Goal: Transaction & Acquisition: Purchase product/service

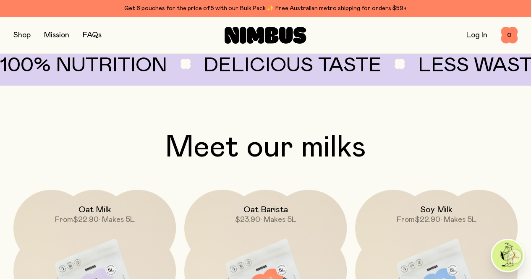
scroll to position [619, 0]
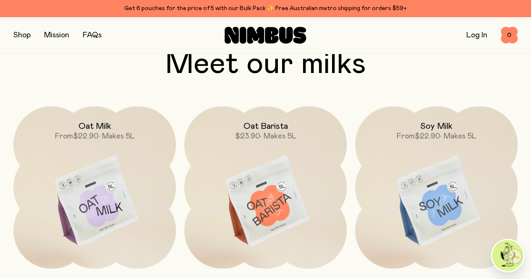
click at [421, 159] on img at bounding box center [436, 201] width 162 height 191
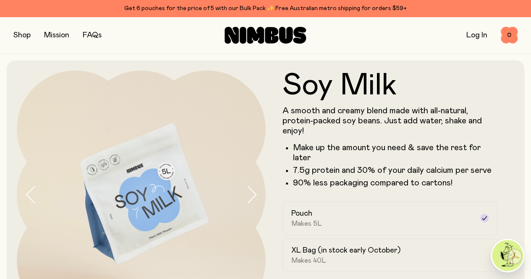
click at [30, 38] on button "button" at bounding box center [21, 35] width 17 height 12
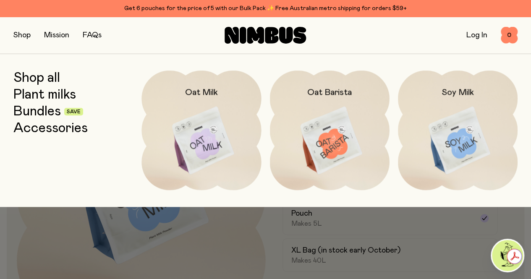
click at [462, 120] on img at bounding box center [458, 140] width 120 height 141
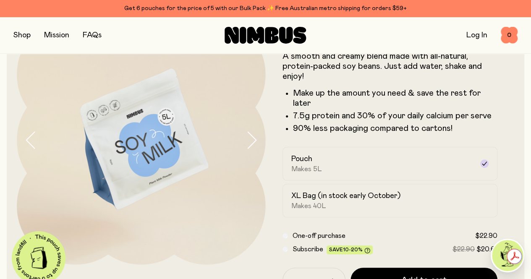
scroll to position [56, 0]
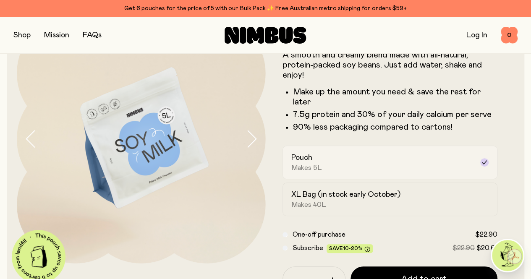
click at [338, 172] on div "Pouch Makes 5L" at bounding box center [382, 162] width 183 height 19
click at [350, 200] on h2 "XL Bag (in stock early October)" at bounding box center [345, 195] width 109 height 10
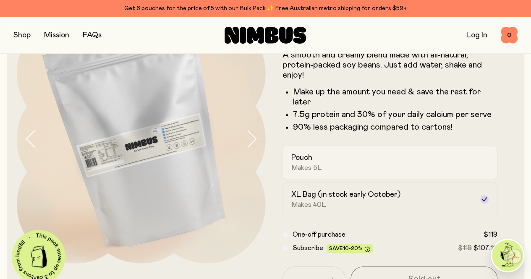
click at [352, 163] on label "Pouch Makes 5L" at bounding box center [389, 163] width 215 height 34
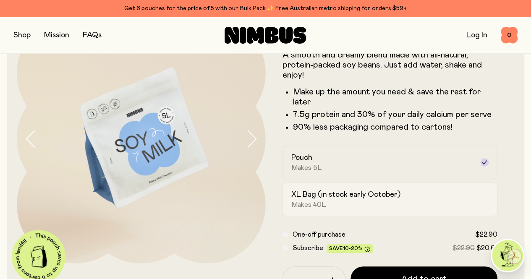
click at [347, 200] on h2 "XL Bag (in stock early October)" at bounding box center [345, 195] width 109 height 10
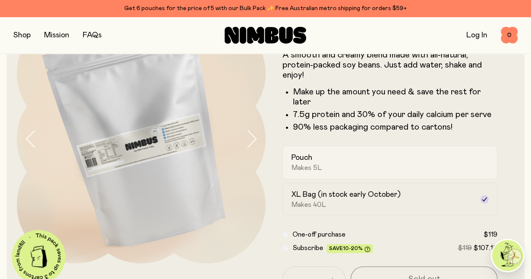
click at [353, 172] on div "Pouch Makes 5L" at bounding box center [382, 162] width 183 height 19
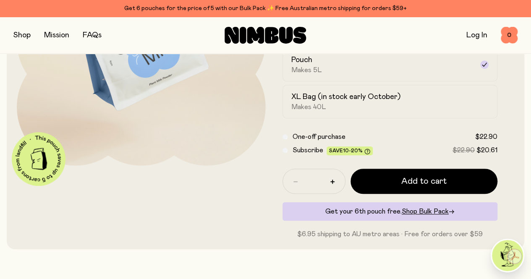
scroll to position [151, 0]
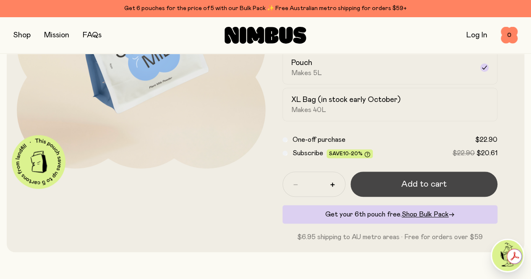
click at [403, 190] on span "Add to cart" at bounding box center [423, 184] width 45 height 12
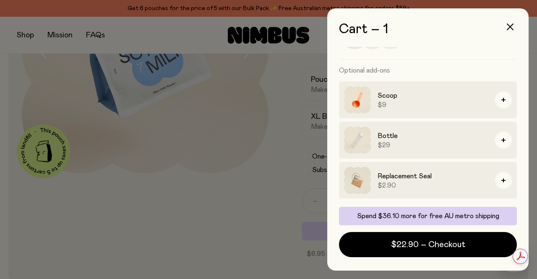
scroll to position [0, 0]
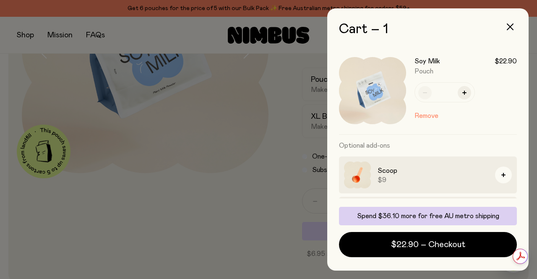
click at [286, 191] on div at bounding box center [268, 139] width 537 height 279
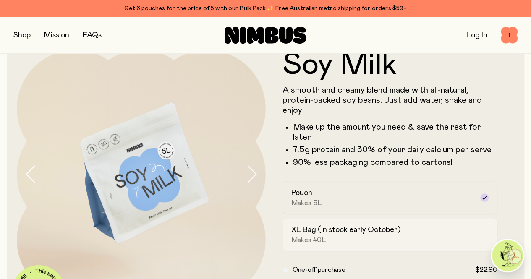
scroll to position [8, 0]
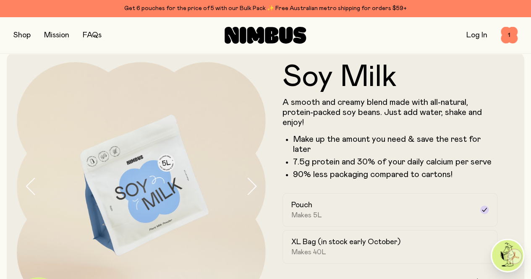
click at [237, 203] on img at bounding box center [141, 186] width 249 height 249
click at [247, 186] on icon "button" at bounding box center [251, 186] width 12 height 18
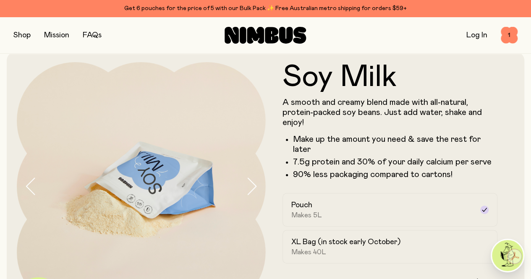
click at [247, 186] on icon "button" at bounding box center [251, 186] width 12 height 18
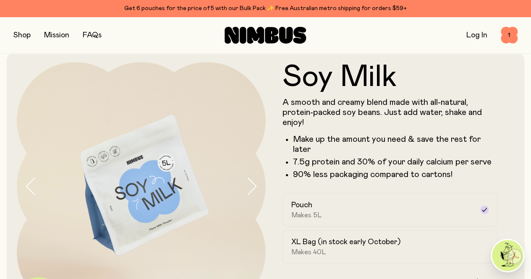
click at [247, 186] on icon "button" at bounding box center [251, 186] width 12 height 18
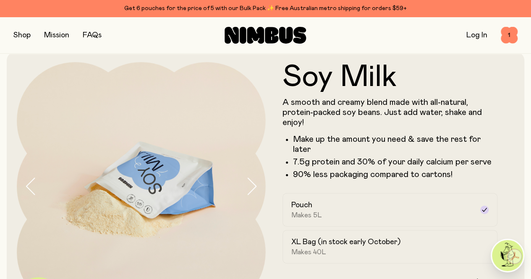
click at [247, 186] on icon "button" at bounding box center [251, 186] width 12 height 18
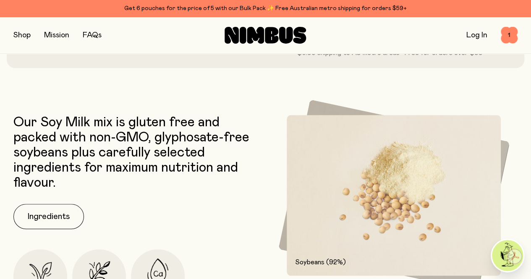
scroll to position [215, 0]
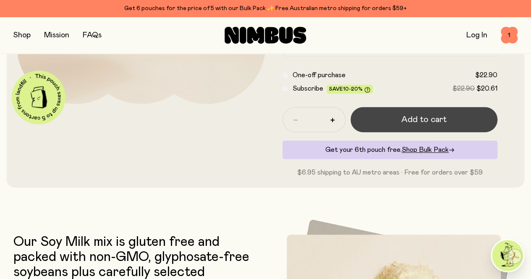
click at [401, 125] on span "Add to cart" at bounding box center [423, 120] width 45 height 12
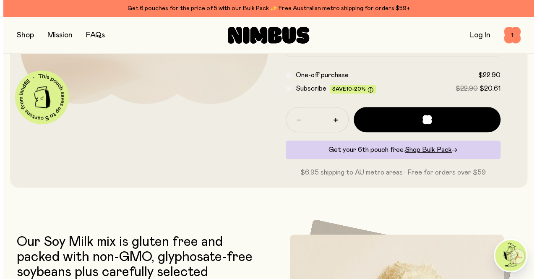
scroll to position [0, 0]
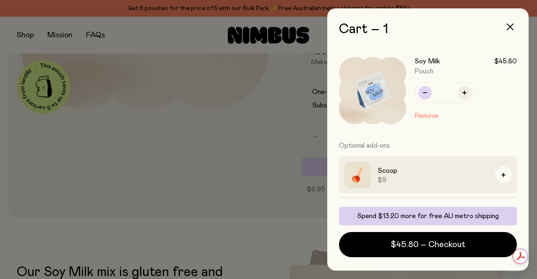
click at [426, 96] on button "button" at bounding box center [424, 92] width 13 height 13
type input "*"
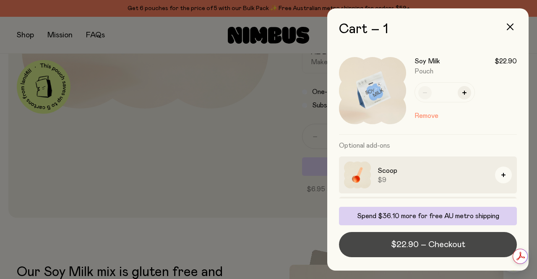
click at [425, 249] on span "$22.90 – Checkout" at bounding box center [428, 245] width 74 height 12
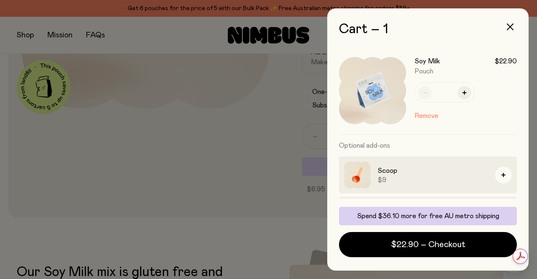
click at [138, 157] on div at bounding box center [268, 139] width 537 height 279
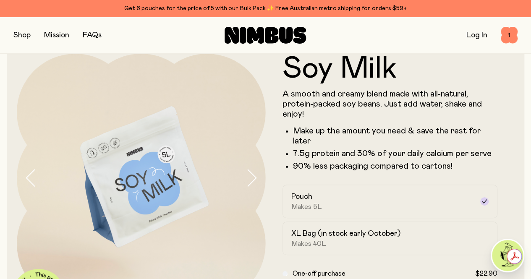
scroll to position [17, 0]
click at [269, 11] on div "Get 6 pouches for the price of 5 with our Bulk Pack ✨ Free Australian metro shi…" at bounding box center [265, 8] width 504 height 10
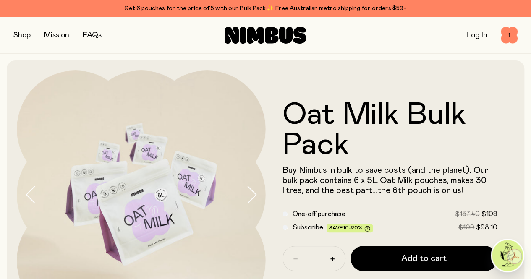
click at [20, 33] on button "button" at bounding box center [21, 35] width 17 height 12
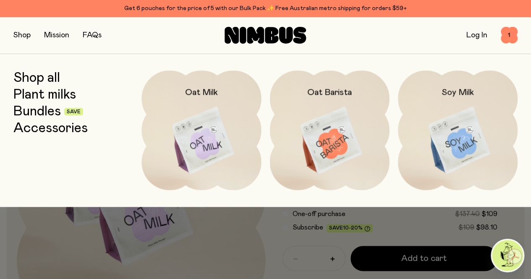
click at [38, 121] on link "Accessories" at bounding box center [50, 128] width 74 height 15
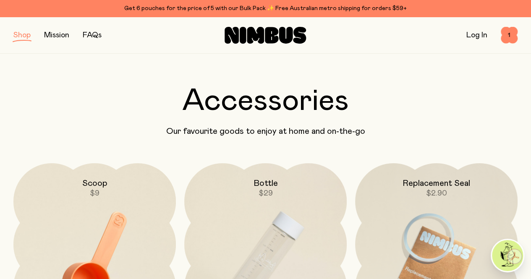
scroll to position [14, 0]
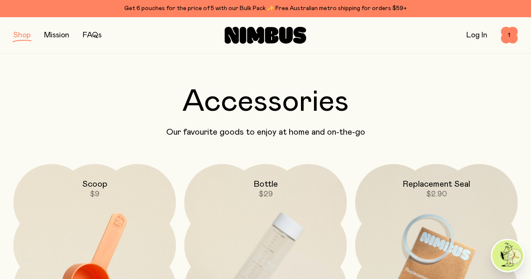
click at [25, 32] on button "button" at bounding box center [21, 35] width 17 height 12
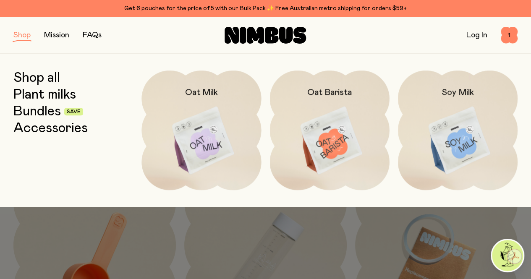
click at [38, 113] on link "Bundles" at bounding box center [36, 111] width 47 height 15
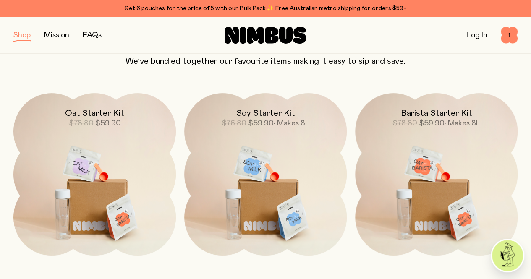
scroll to position [89, 0]
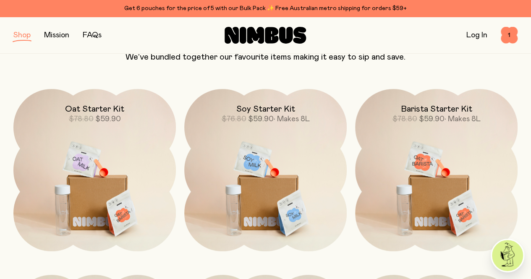
click at [260, 118] on span "$59.90" at bounding box center [261, 119] width 26 height 8
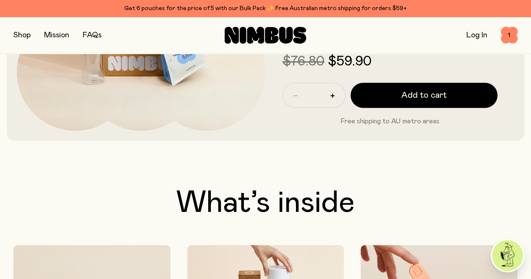
scroll to position [189, 0]
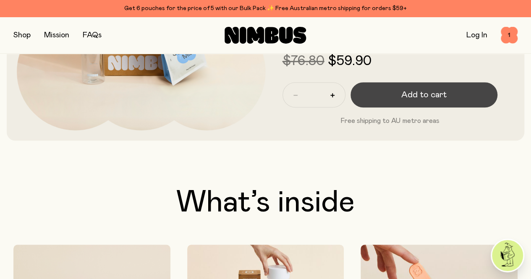
click at [407, 101] on span "Add to cart" at bounding box center [423, 95] width 45 height 12
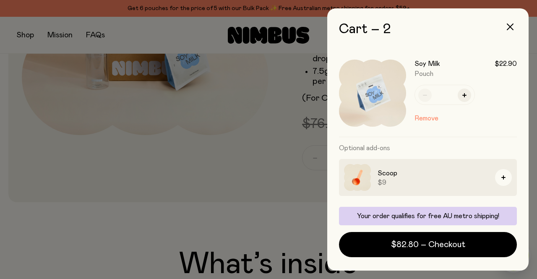
scroll to position [98, 0]
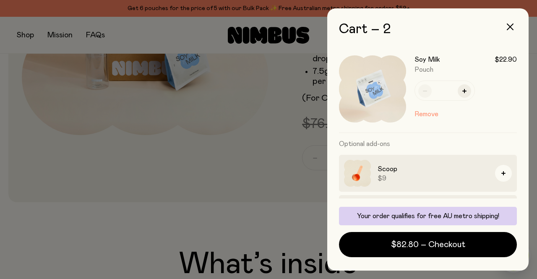
click at [428, 115] on button "Remove" at bounding box center [427, 114] width 24 height 10
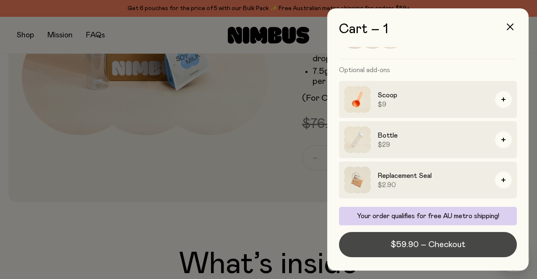
scroll to position [75, 0]
click at [415, 245] on span "$59.90 – Checkout" at bounding box center [428, 245] width 75 height 12
